Goal: Find specific page/section: Find specific page/section

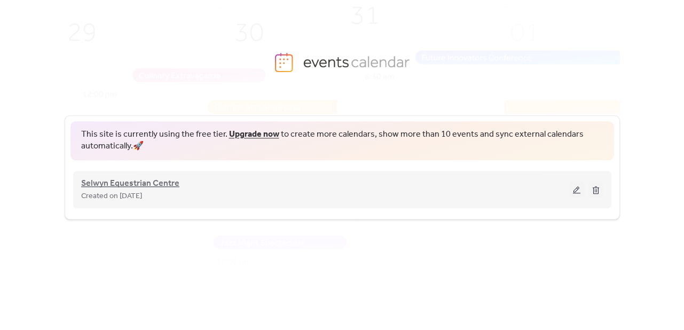
click at [141, 181] on span "Selwyn Equestrian Centre" at bounding box center [130, 183] width 98 height 13
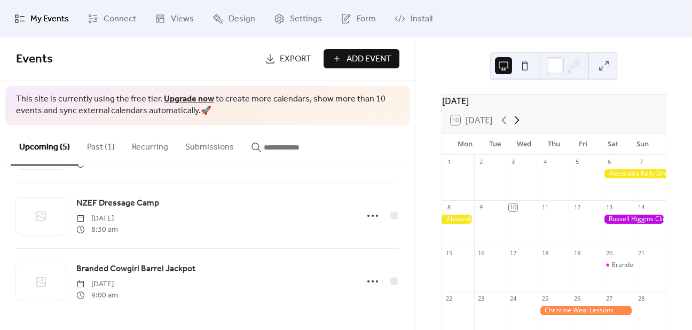
click at [519, 126] on icon at bounding box center [516, 120] width 13 height 13
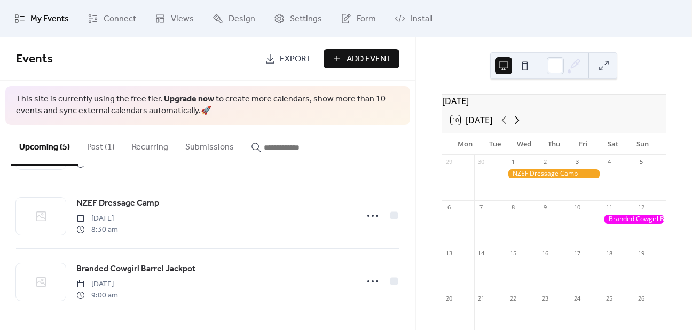
click at [518, 126] on icon at bounding box center [516, 120] width 13 height 13
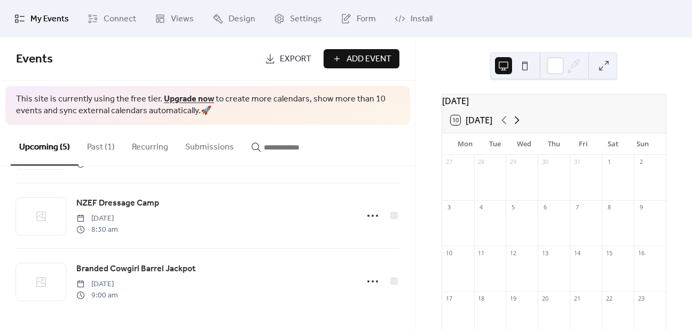
click at [518, 126] on icon at bounding box center [516, 120] width 13 height 13
click at [504, 126] on icon at bounding box center [503, 120] width 13 height 13
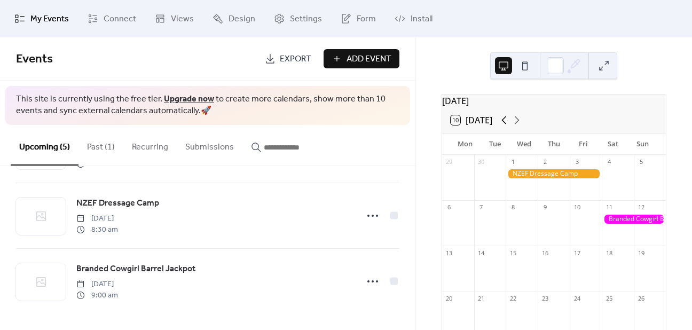
click at [502, 124] on icon at bounding box center [503, 120] width 13 height 13
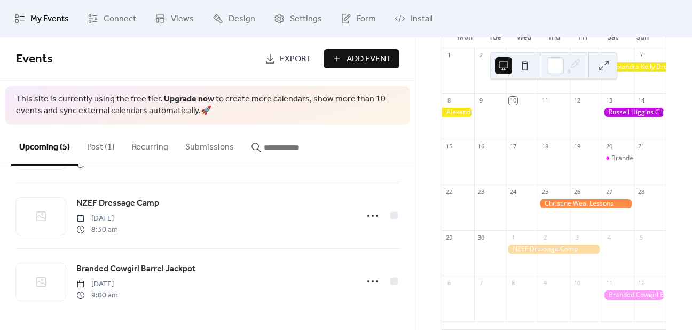
scroll to position [130, 0]
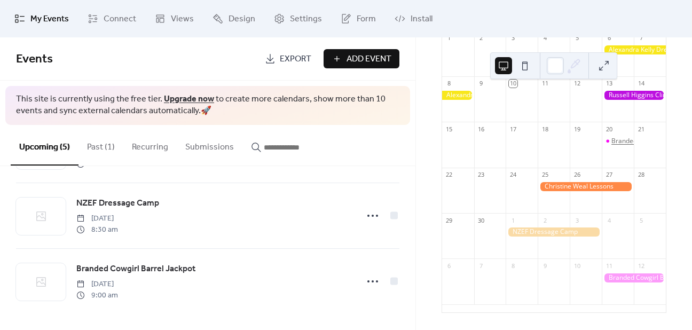
click at [611, 141] on div "Branded Cowgirl Barrel Jackpot" at bounding box center [657, 141] width 93 height 9
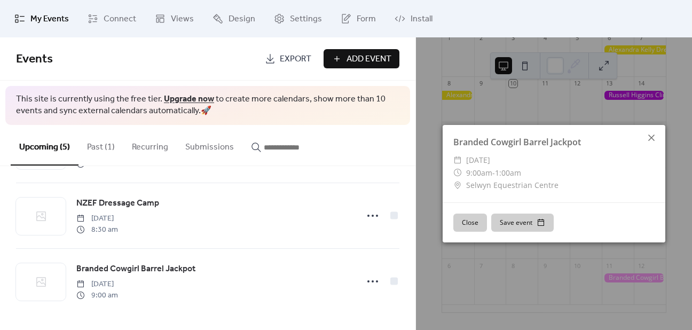
click at [648, 137] on icon at bounding box center [651, 137] width 13 height 13
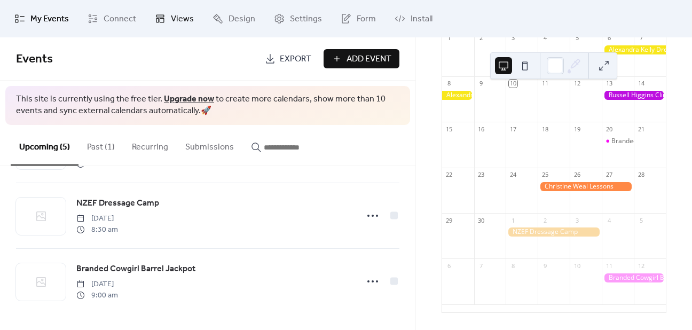
click at [176, 25] on span "Views" at bounding box center [182, 19] width 23 height 13
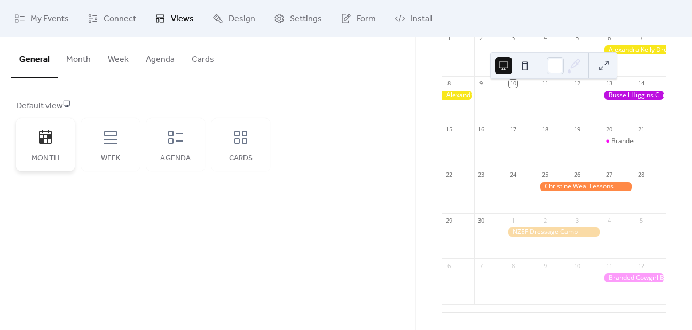
click at [59, 138] on div "Month" at bounding box center [45, 144] width 59 height 53
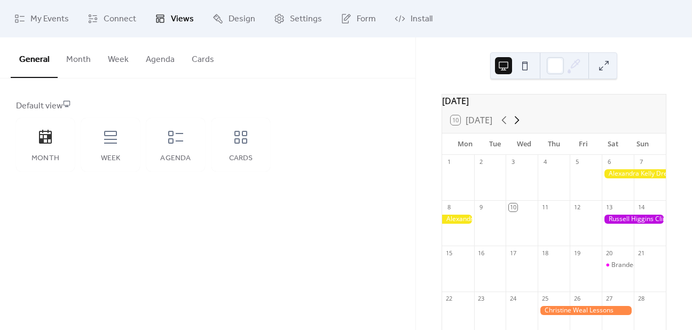
click at [517, 125] on icon at bounding box center [516, 120] width 13 height 13
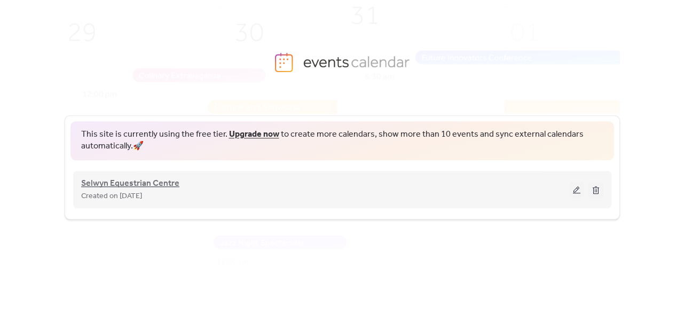
click at [121, 184] on span "Selwyn Equestrian Centre" at bounding box center [130, 183] width 98 height 13
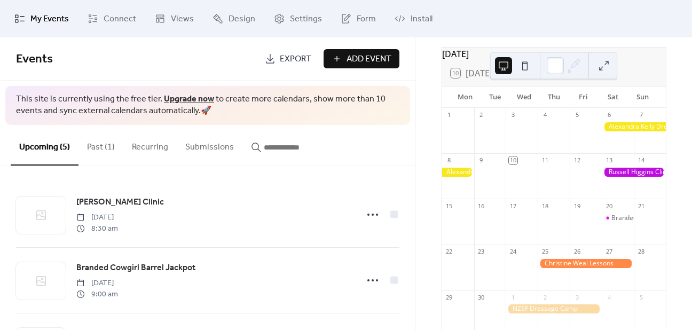
scroll to position [23, 0]
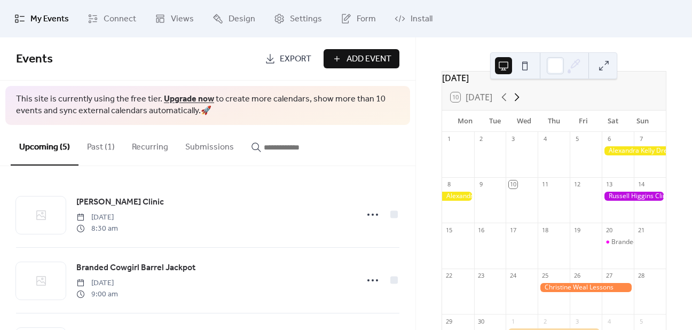
click at [514, 103] on icon at bounding box center [516, 97] width 13 height 13
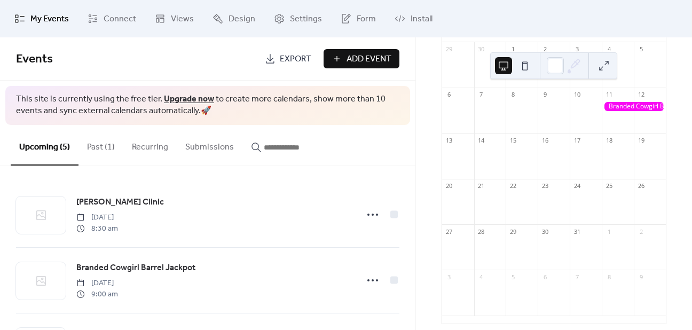
scroll to position [130, 0]
